Goal: Navigation & Orientation: Understand site structure

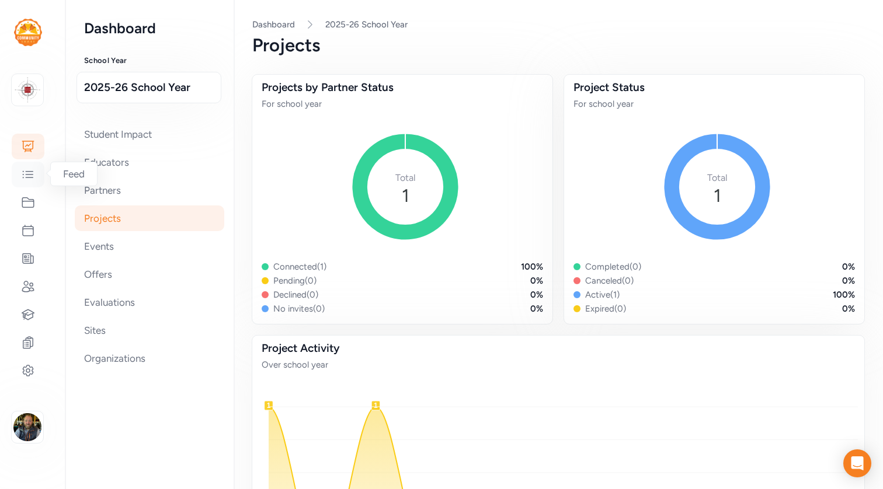
click at [27, 178] on icon at bounding box center [28, 174] width 10 height 6
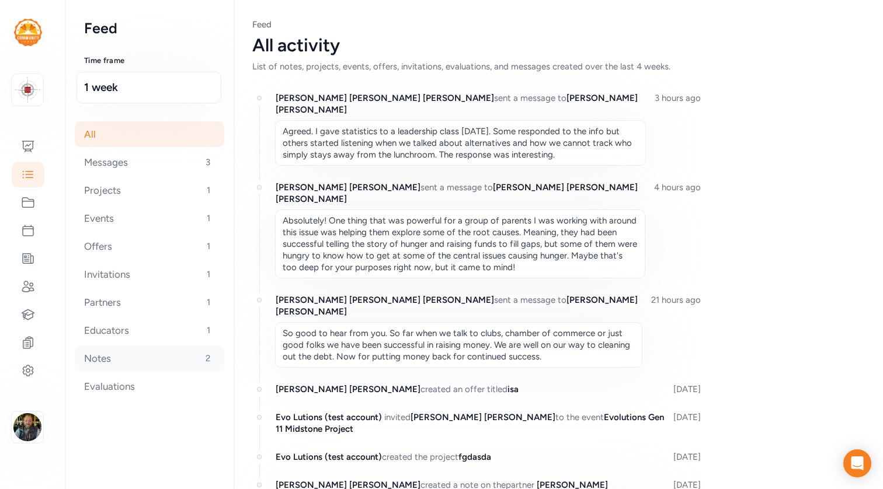
click at [89, 355] on div "Notes 2" at bounding box center [150, 359] width 150 height 26
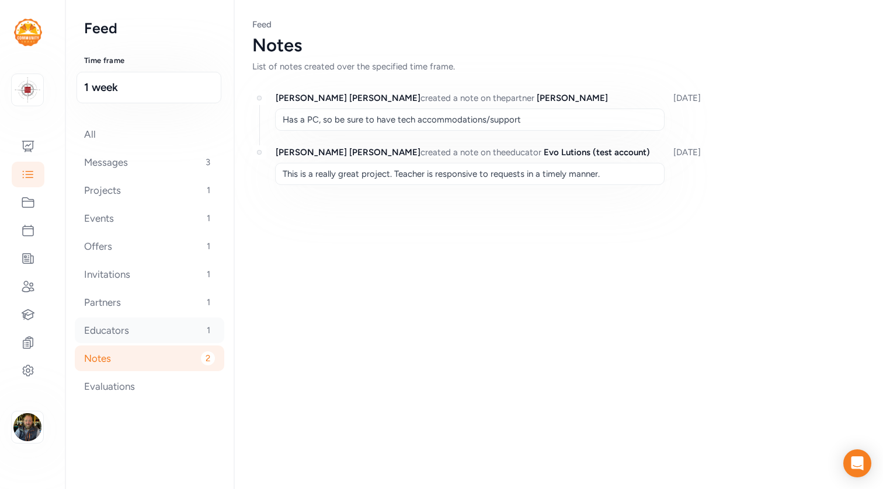
click at [91, 339] on div "Educators 1" at bounding box center [150, 331] width 150 height 26
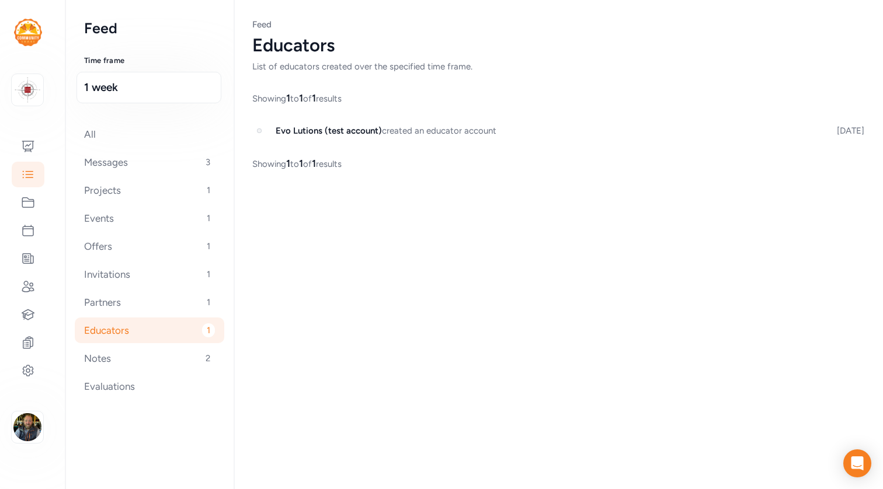
click at [93, 321] on div "Educators 1" at bounding box center [150, 331] width 150 height 26
click at [93, 312] on div "Partners 1" at bounding box center [150, 303] width 150 height 26
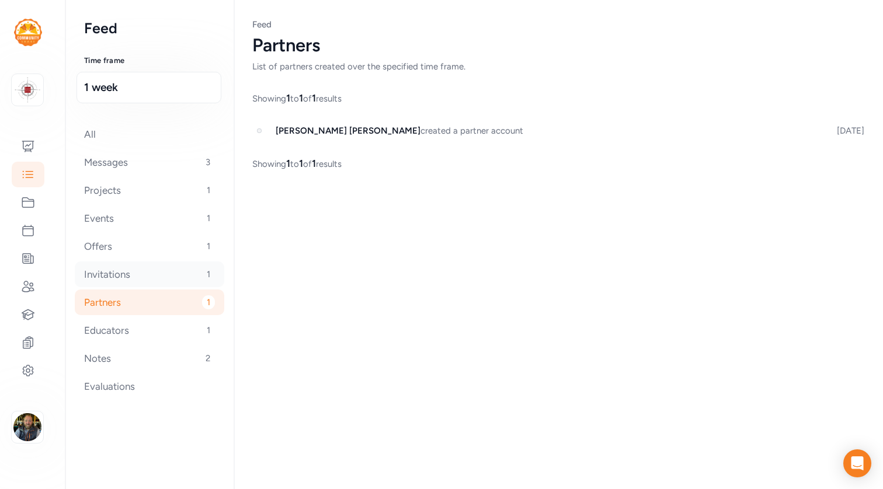
click at [96, 284] on div "Invitations 1" at bounding box center [150, 275] width 150 height 26
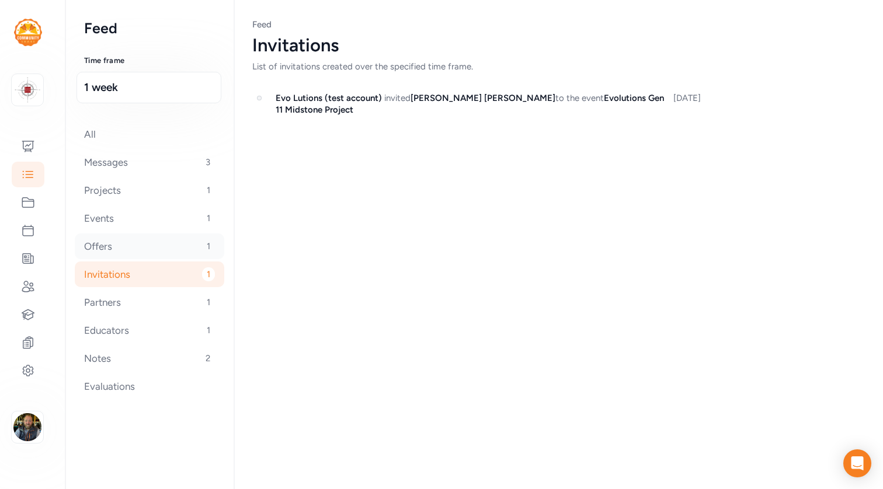
click at [98, 258] on div "Offers 1" at bounding box center [150, 247] width 150 height 26
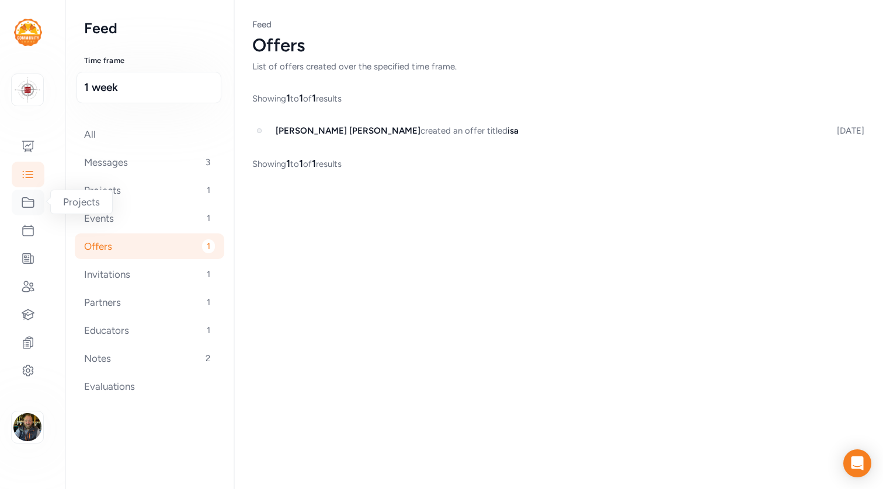
click at [28, 203] on icon at bounding box center [28, 203] width 14 height 14
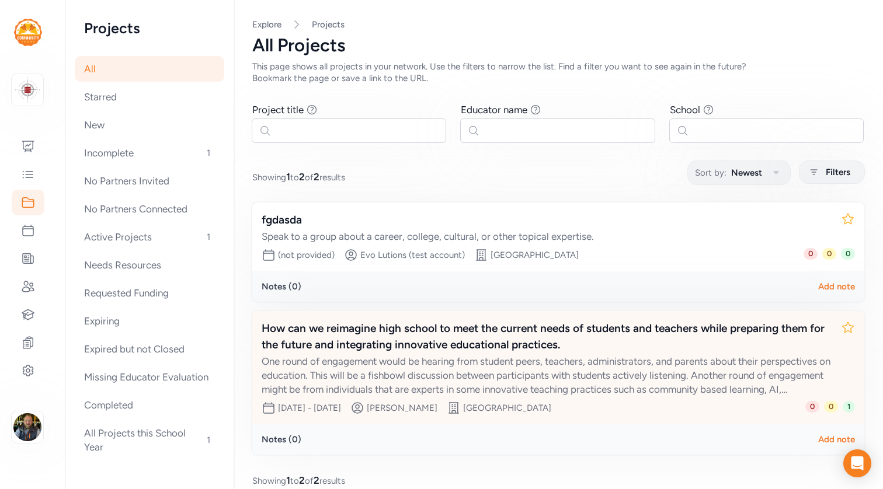
scroll to position [17, 0]
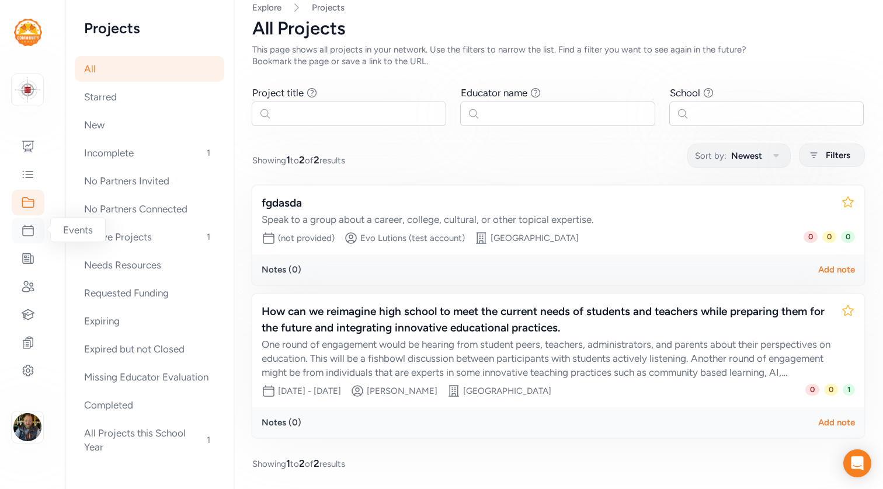
click at [25, 237] on icon at bounding box center [28, 231] width 14 height 14
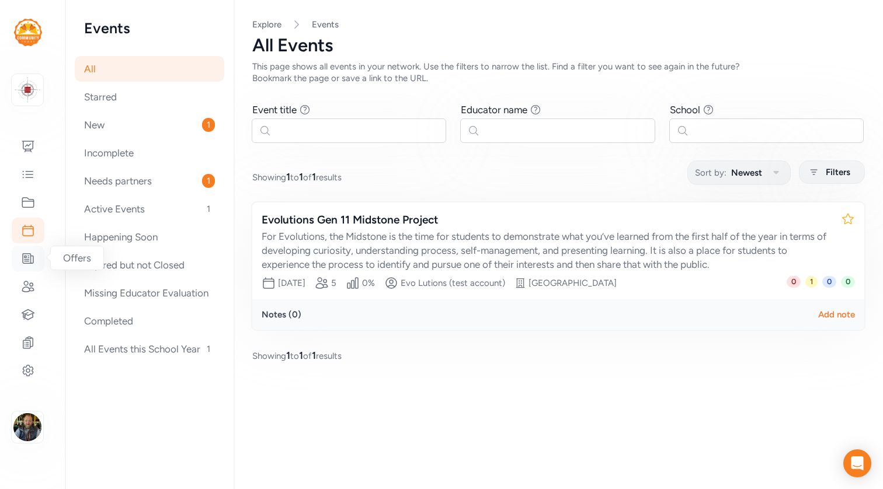
click at [29, 256] on icon at bounding box center [28, 259] width 14 height 14
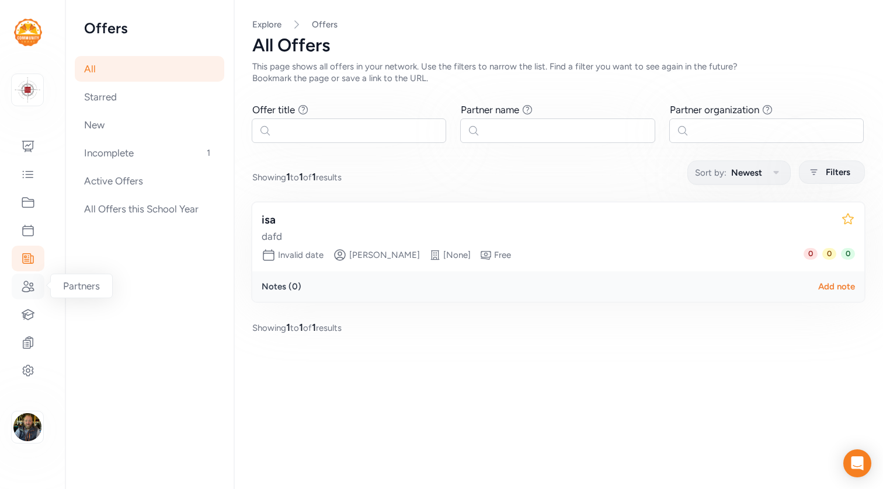
click at [26, 288] on icon at bounding box center [28, 287] width 14 height 14
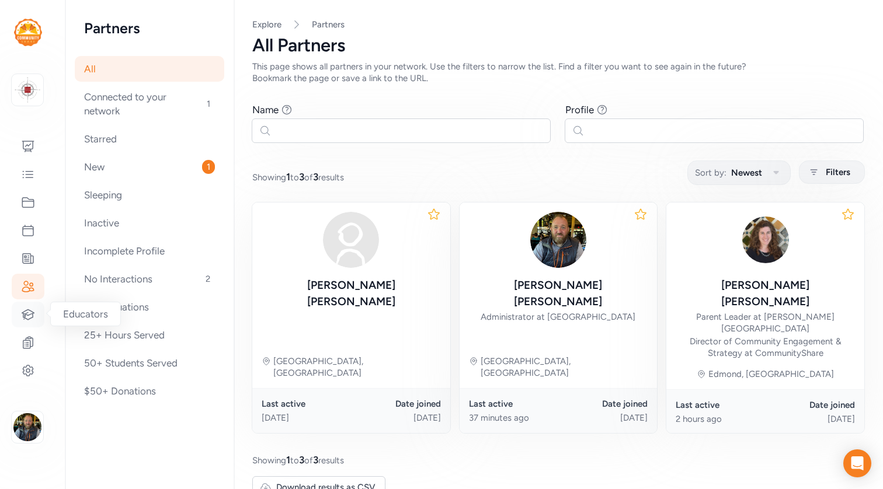
click at [27, 304] on div at bounding box center [28, 315] width 33 height 26
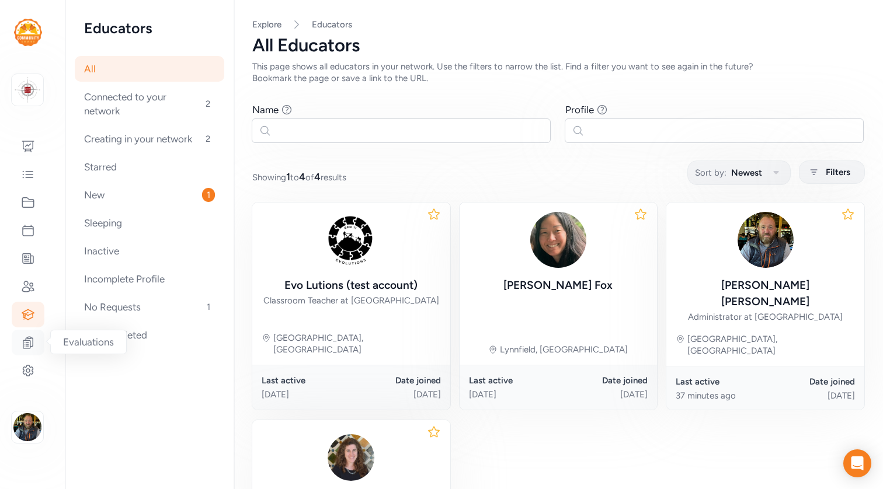
click at [25, 345] on icon at bounding box center [28, 343] width 14 height 14
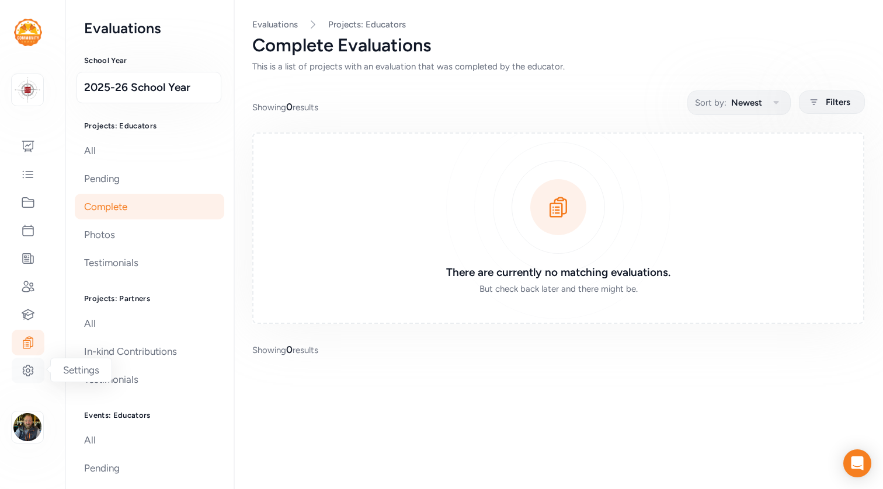
click at [27, 370] on icon at bounding box center [28, 371] width 14 height 14
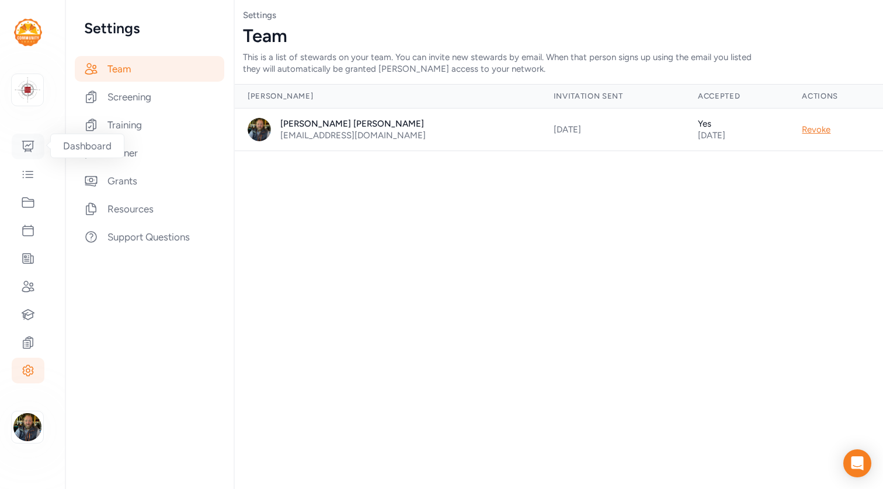
click at [23, 145] on icon at bounding box center [28, 146] width 12 height 11
